Goal: Navigation & Orientation: Understand site structure

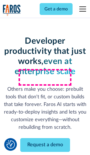
scroll to position [68, 0]
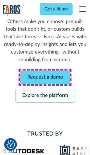
click at [45, 77] on link "Request a demo" at bounding box center [45, 77] width 50 height 14
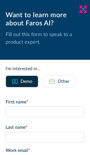
click at [83, 9] on icon at bounding box center [83, 9] width 5 height 4
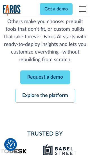
scroll to position [86, 0]
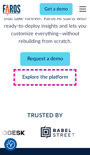
click at [45, 77] on link "Explore the platform" at bounding box center [45, 77] width 60 height 14
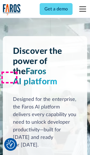
scroll to position [4232, 0]
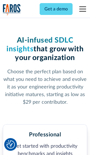
scroll to position [873, 0]
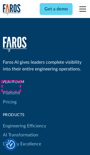
click at [11, 88] on link "Platform" at bounding box center [11, 92] width 17 height 9
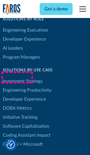
scroll to position [3483, 0]
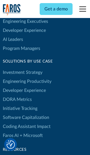
click at [17, 95] on link "DORA Metrics" at bounding box center [17, 99] width 29 height 9
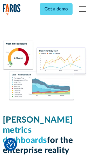
scroll to position [2467, 0]
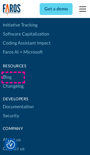
scroll to position [2542, 0]
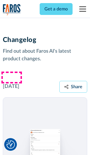
scroll to position [6805, 0]
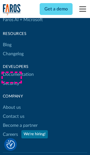
click at [12, 103] on link "About us" at bounding box center [12, 107] width 18 height 9
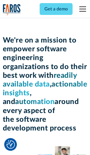
scroll to position [1943, 0]
